Goal: Navigation & Orientation: Find specific page/section

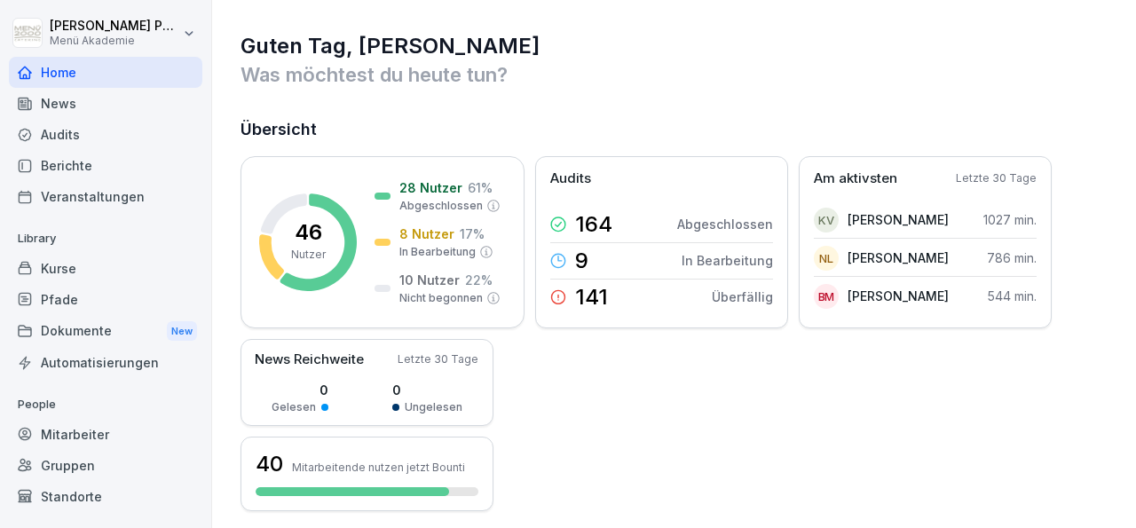
click at [56, 494] on div "Standorte" at bounding box center [105, 496] width 193 height 31
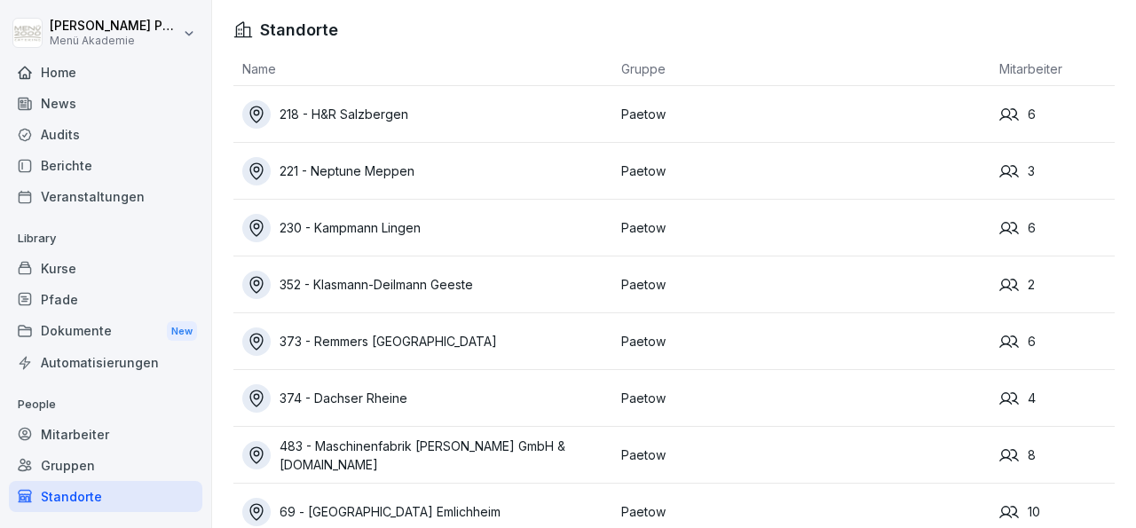
scroll to position [41, 0]
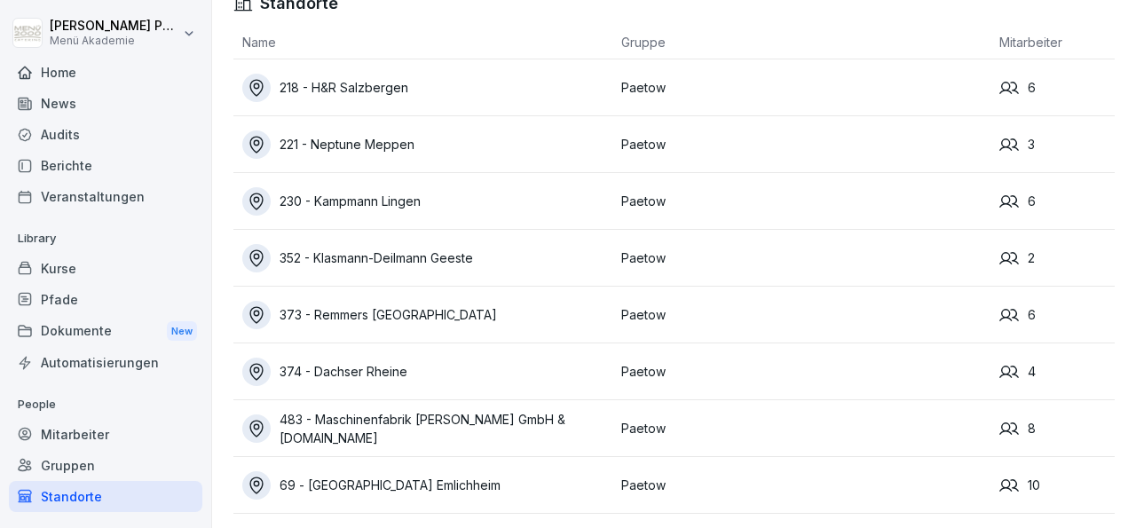
click at [98, 432] on div "Mitarbeiter" at bounding box center [105, 434] width 193 height 31
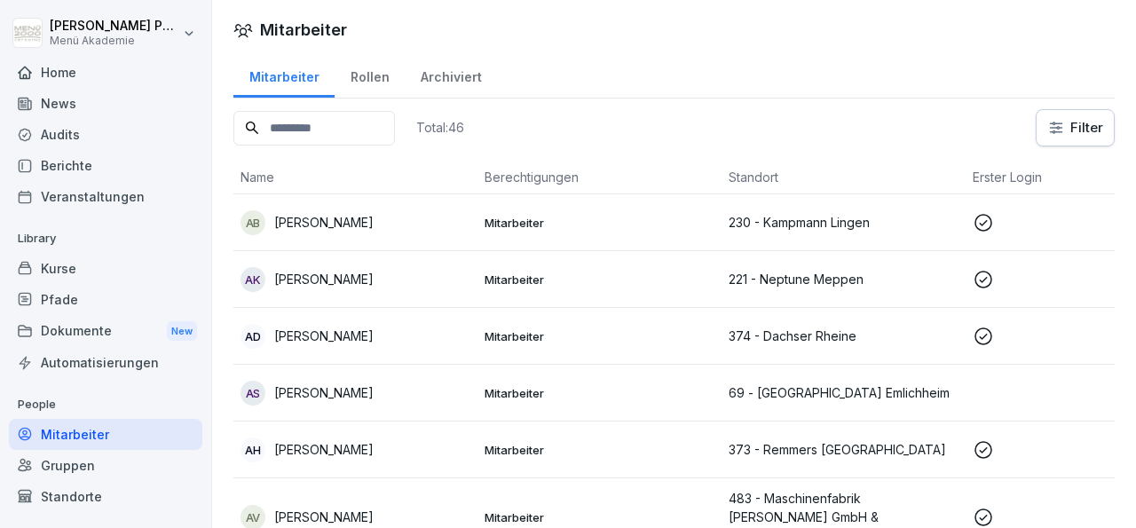
click at [77, 491] on div "Standorte" at bounding box center [105, 496] width 193 height 31
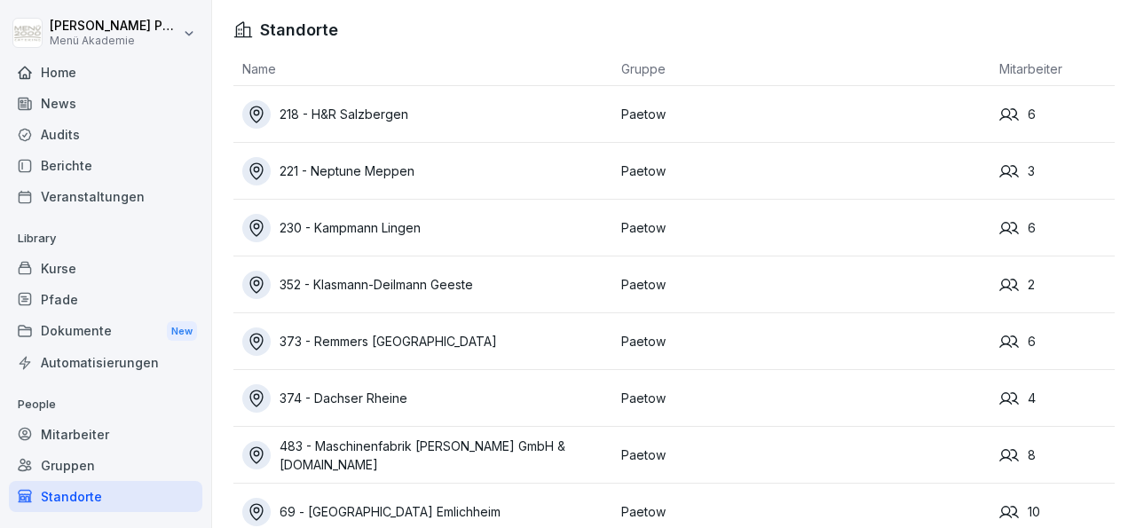
scroll to position [41, 0]
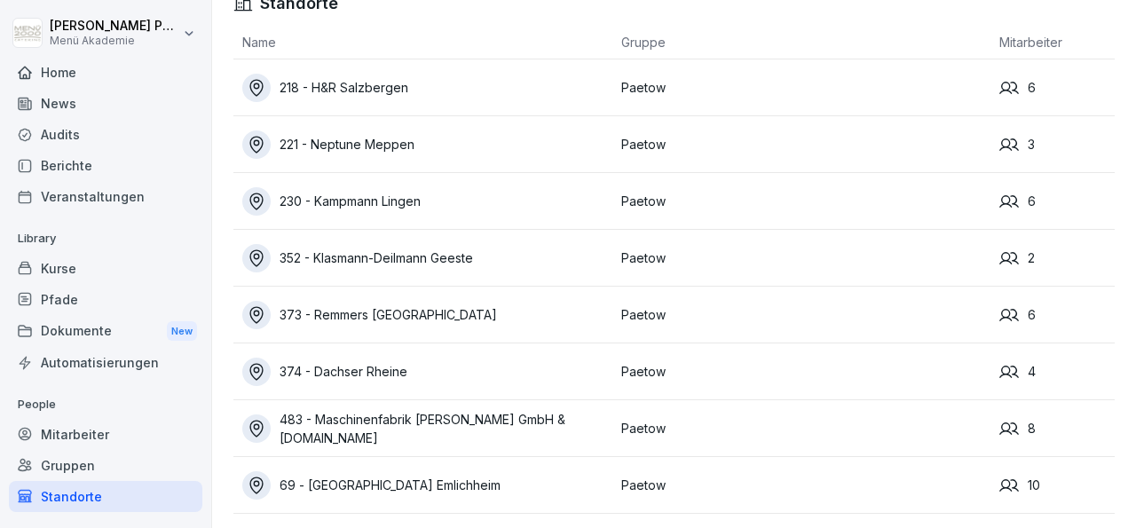
click at [92, 426] on div "Mitarbeiter" at bounding box center [105, 434] width 193 height 31
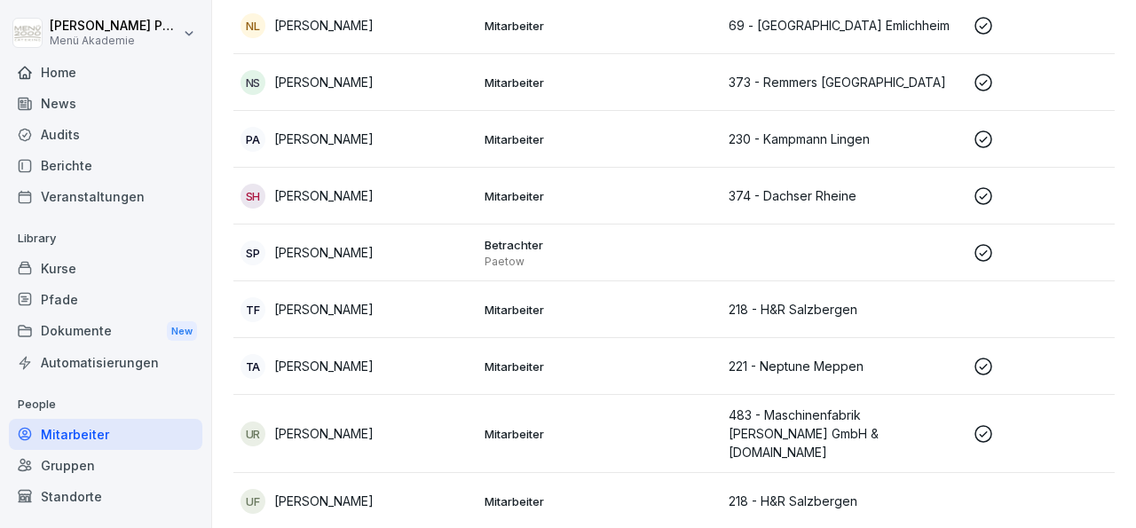
scroll to position [2342, 0]
